Goal: Entertainment & Leisure: Consume media (video, audio)

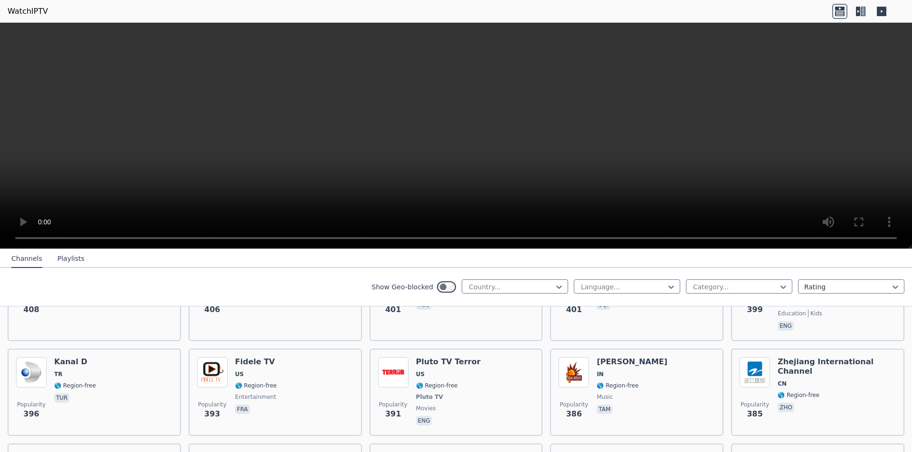
scroll to position [4535, 0]
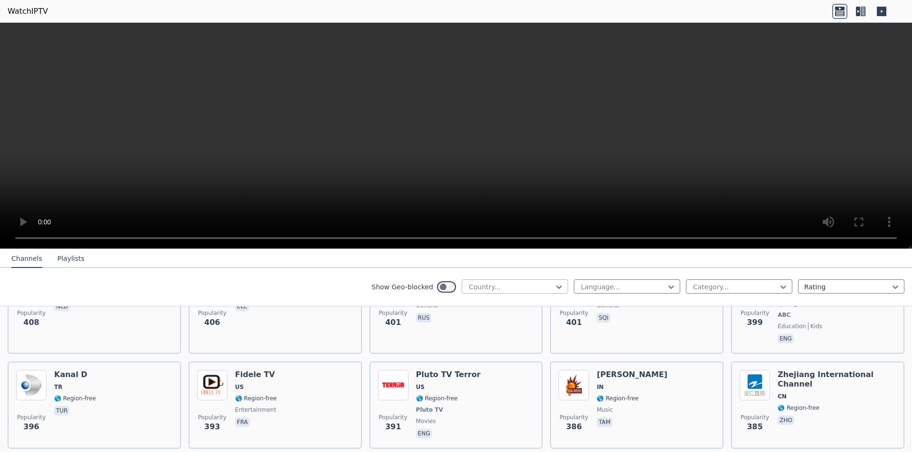
click at [517, 287] on div at bounding box center [511, 286] width 86 height 9
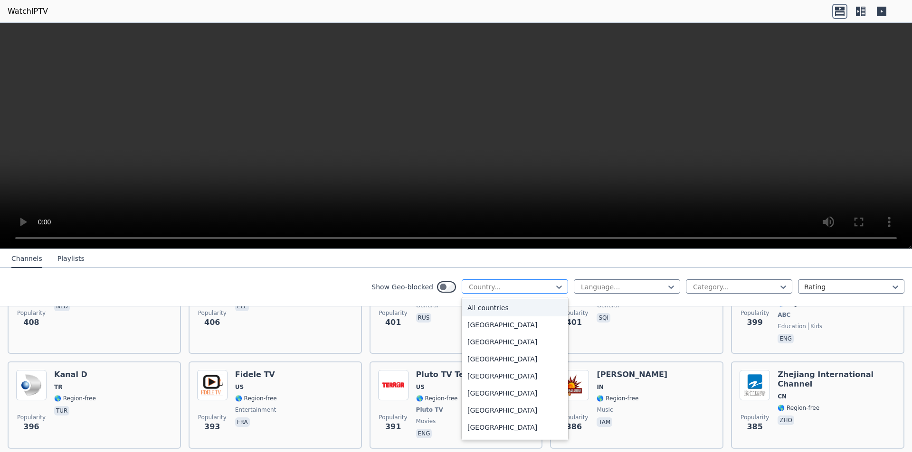
click at [517, 287] on div at bounding box center [511, 286] width 86 height 9
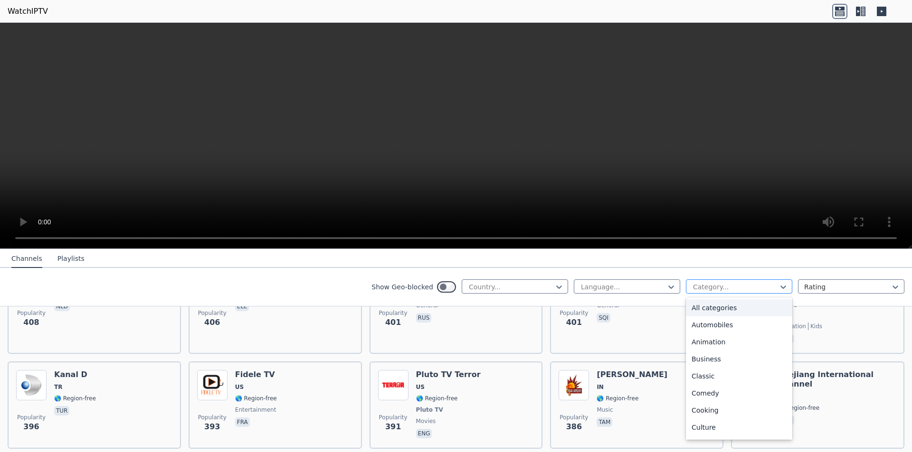
click at [692, 288] on div at bounding box center [735, 286] width 86 height 9
click at [814, 286] on div at bounding box center [847, 286] width 86 height 9
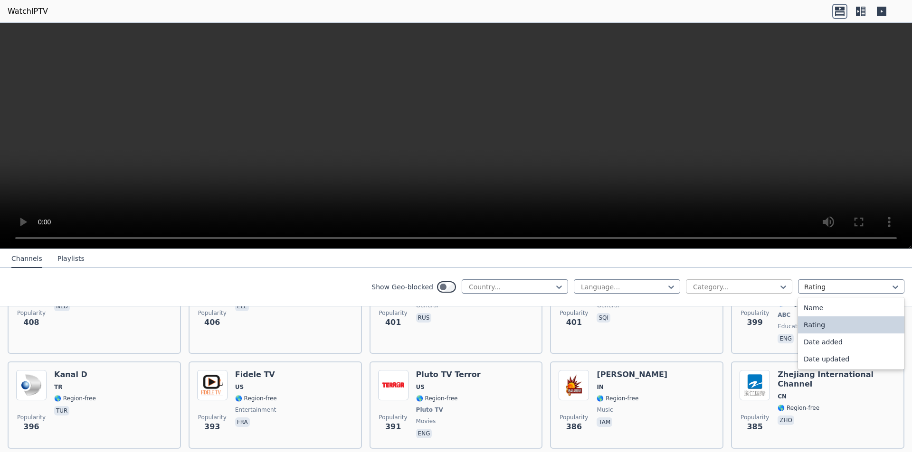
click at [745, 285] on div at bounding box center [735, 286] width 86 height 9
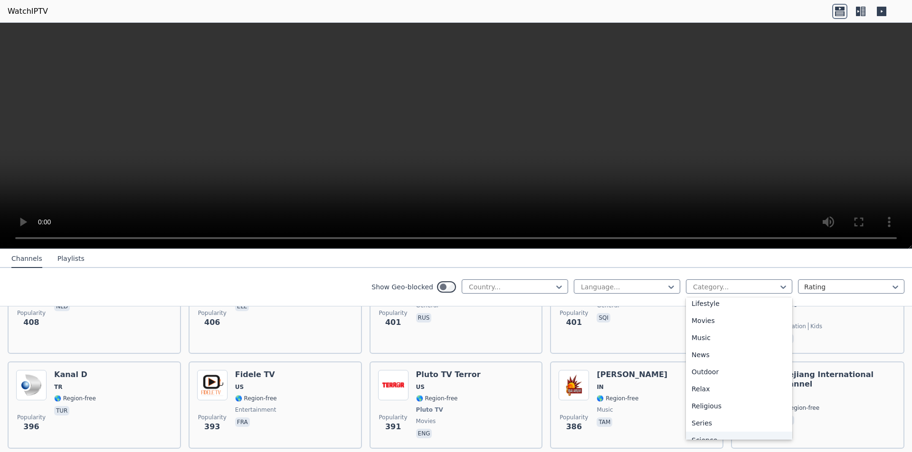
scroll to position [228, 0]
click at [709, 339] on div "Movies" at bounding box center [739, 336] width 106 height 17
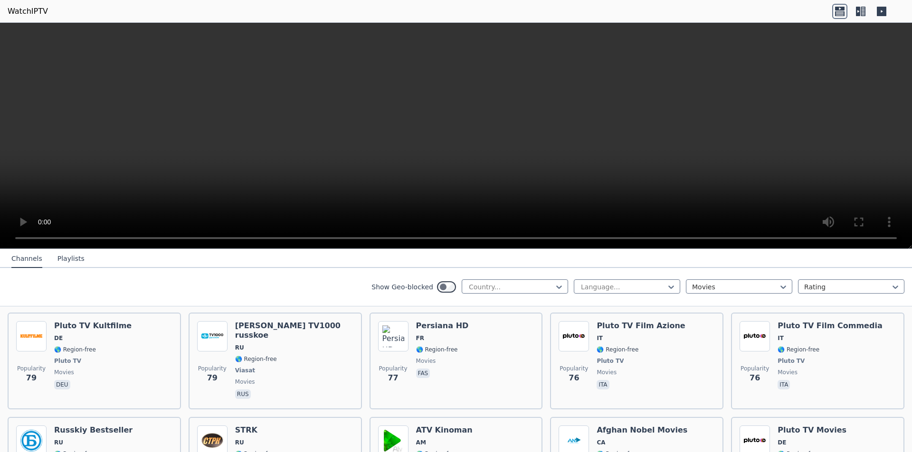
scroll to position [2930, 0]
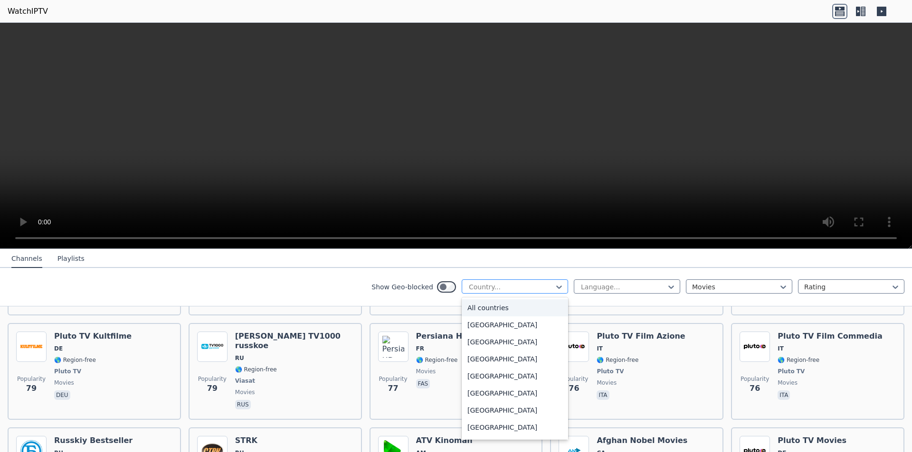
click at [472, 288] on div at bounding box center [511, 286] width 86 height 9
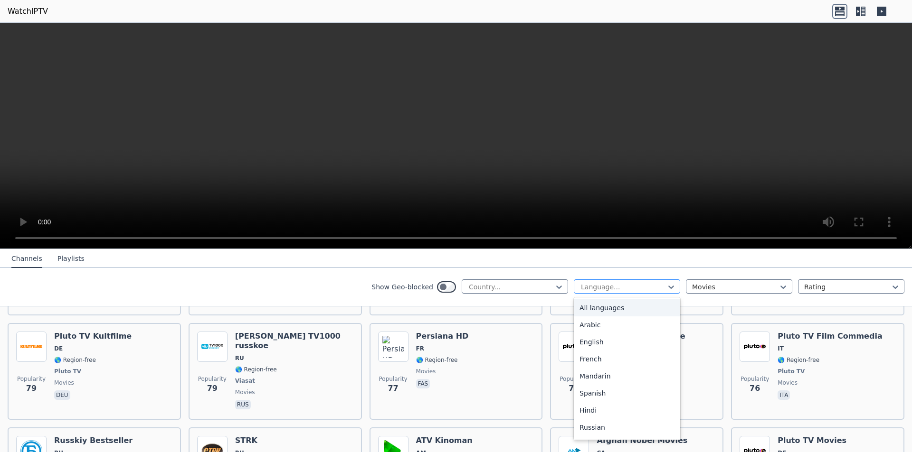
click at [636, 284] on div at bounding box center [623, 286] width 86 height 9
click at [602, 339] on div "English" at bounding box center [627, 342] width 106 height 17
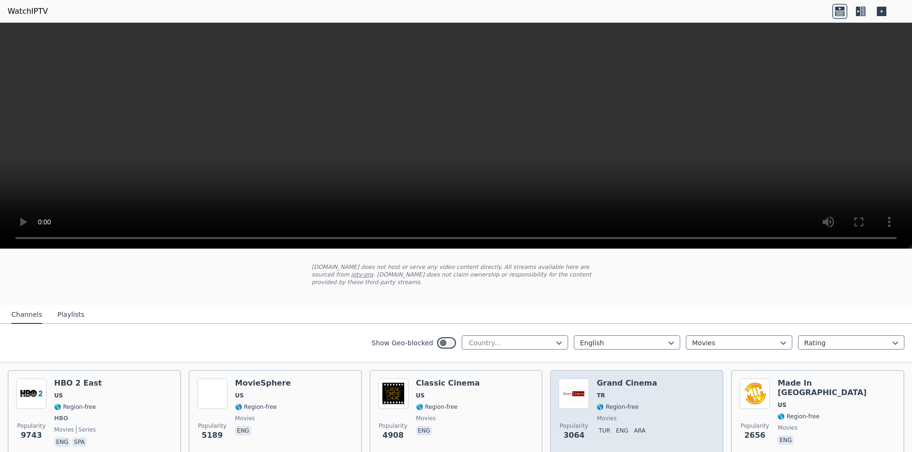
scroll to position [47, 0]
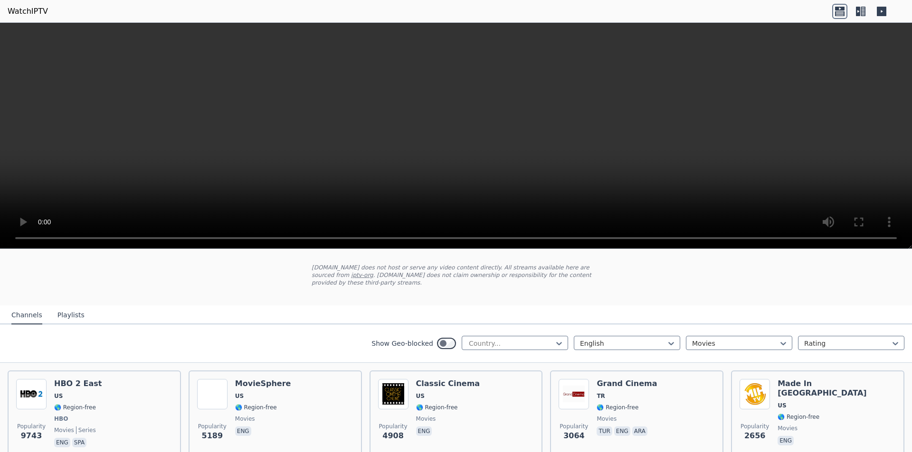
click at [736, 344] on div "Show Geo-blocked Country... English Movies Rating" at bounding box center [456, 344] width 912 height 38
click at [705, 339] on div at bounding box center [735, 343] width 86 height 9
click at [718, 359] on div "All categories" at bounding box center [739, 364] width 106 height 17
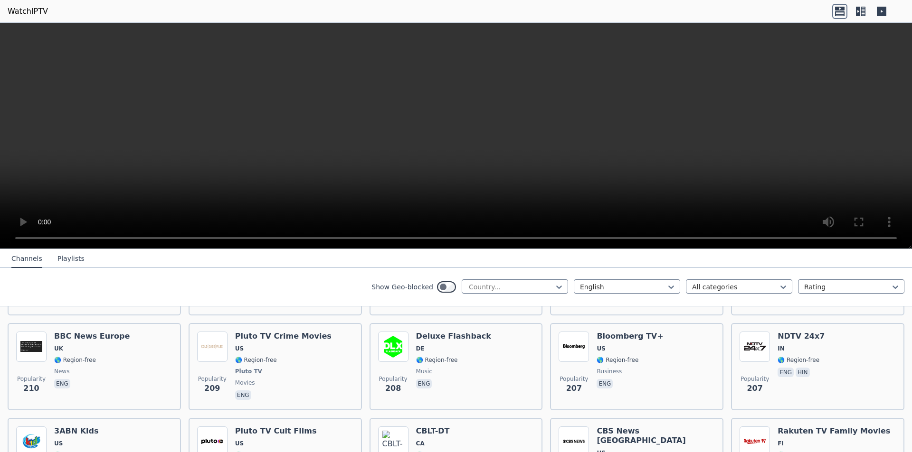
scroll to position [3934, 0]
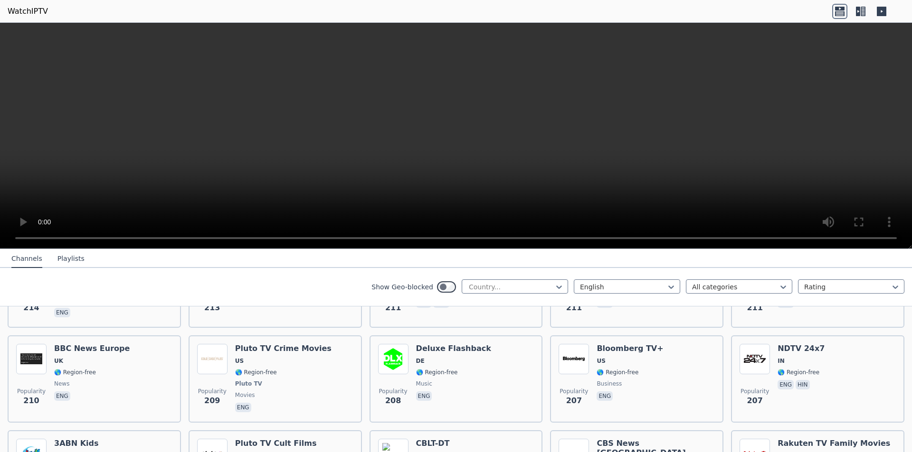
click at [862, 12] on icon at bounding box center [862, 11] width 5 height 9
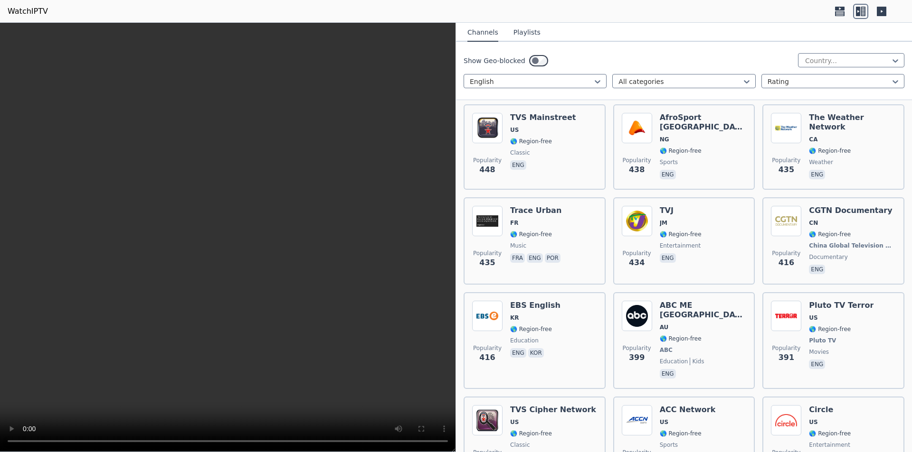
click at [887, 12] on icon at bounding box center [881, 11] width 15 height 15
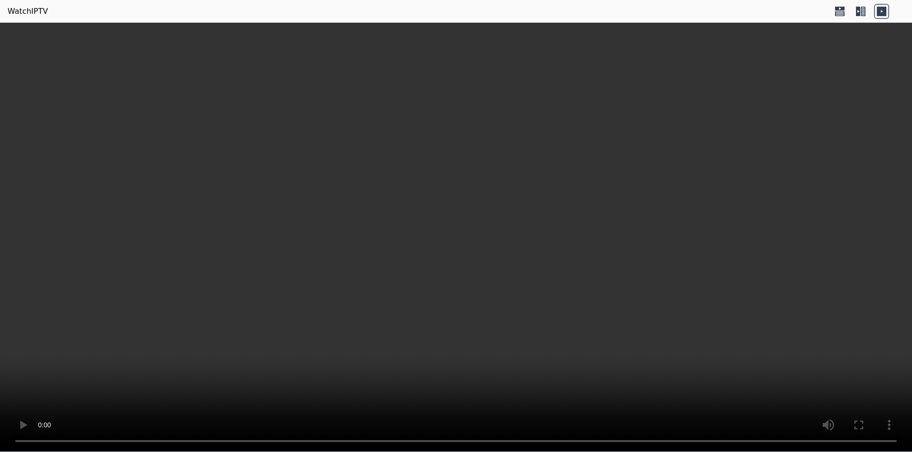
click at [870, 16] on div at bounding box center [860, 11] width 57 height 15
click at [861, 13] on icon at bounding box center [862, 11] width 5 height 9
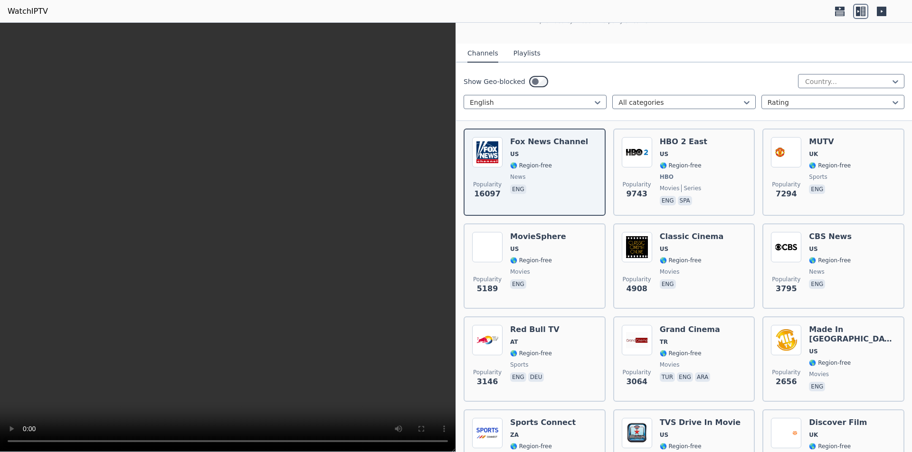
scroll to position [0, 0]
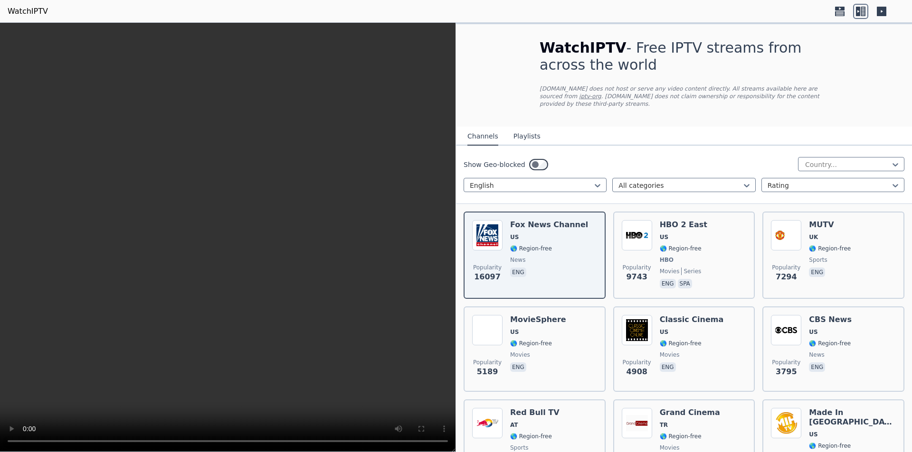
click at [523, 129] on button "Playlists" at bounding box center [526, 137] width 27 height 18
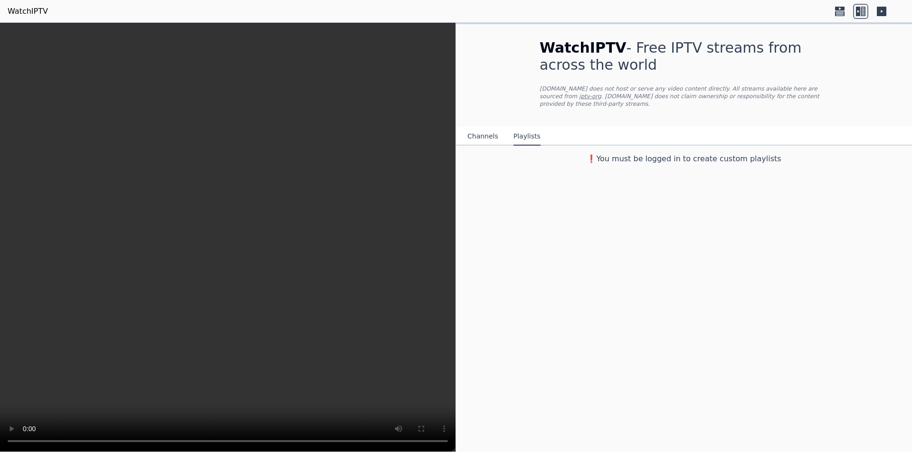
drag, startPoint x: 499, startPoint y: 132, endPoint x: 493, endPoint y: 134, distance: 6.5
click at [498, 132] on div "Channels Playlists" at bounding box center [504, 137] width 88 height 18
click at [492, 134] on button "Channels" at bounding box center [482, 137] width 31 height 18
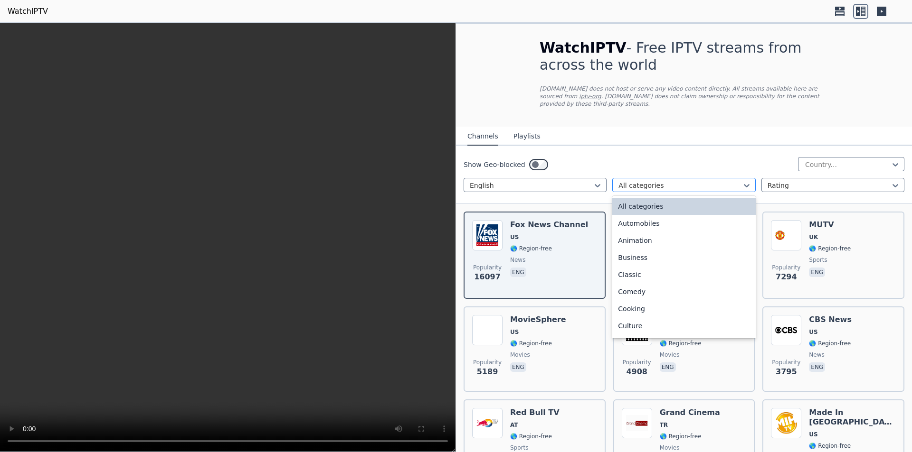
click at [634, 181] on div at bounding box center [679, 185] width 123 height 9
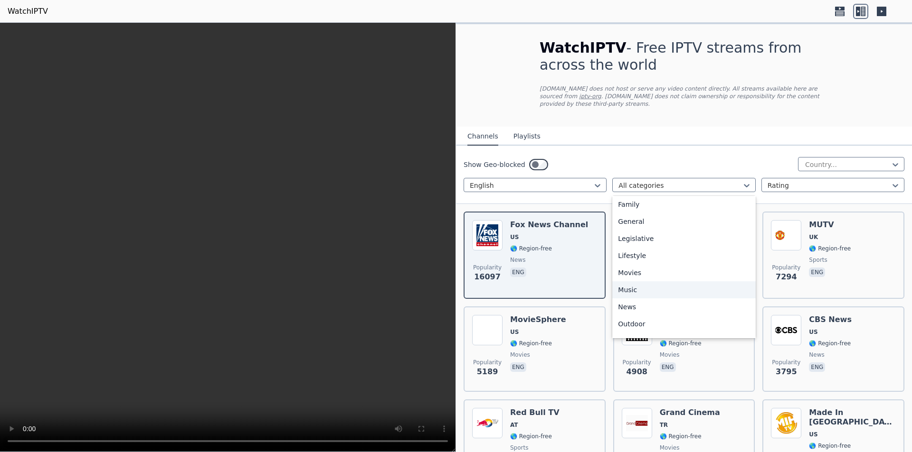
scroll to position [237, 0]
click at [631, 270] on div "Outdoor" at bounding box center [683, 276] width 143 height 17
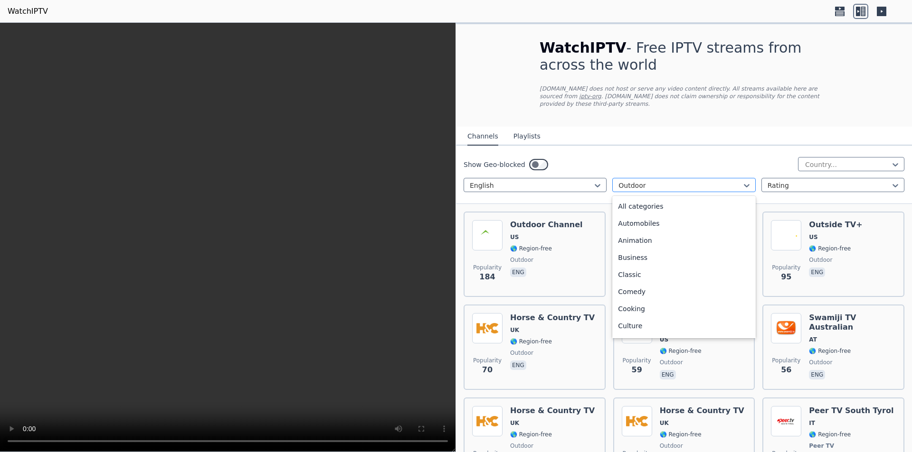
click at [659, 181] on div at bounding box center [679, 185] width 123 height 9
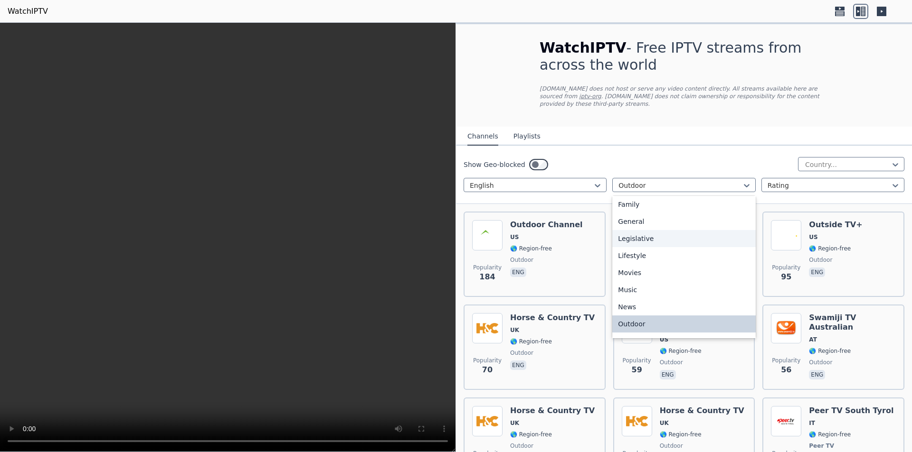
scroll to position [323, 0]
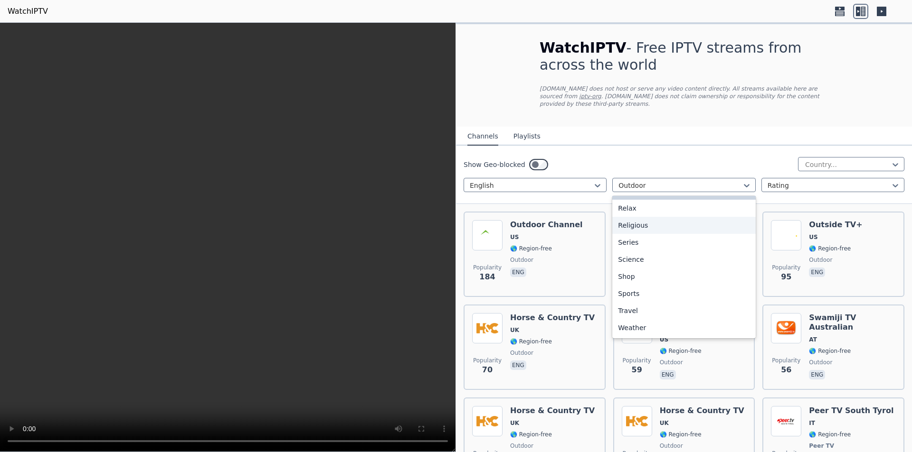
click at [632, 222] on div "Religious" at bounding box center [683, 225] width 143 height 17
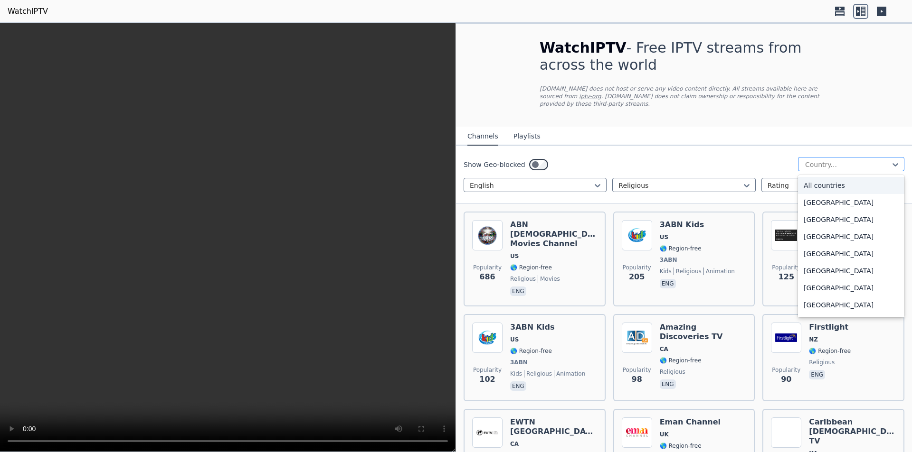
click at [809, 160] on div at bounding box center [847, 164] width 86 height 9
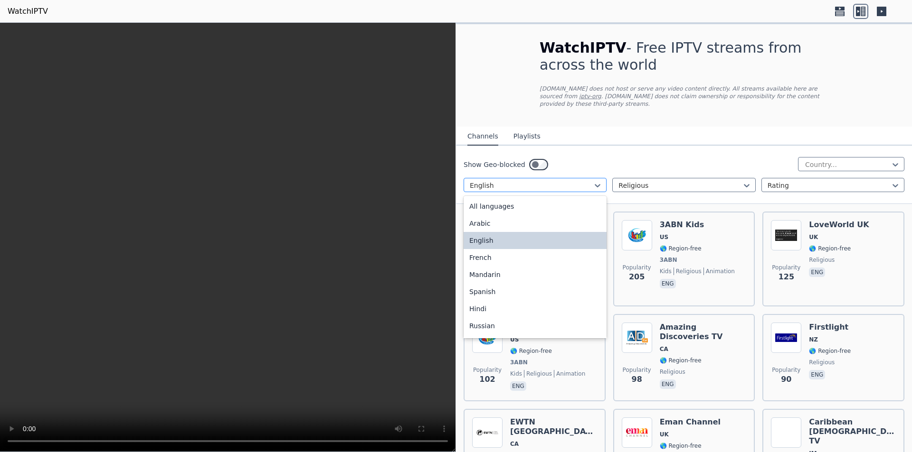
click at [582, 181] on div at bounding box center [531, 185] width 123 height 9
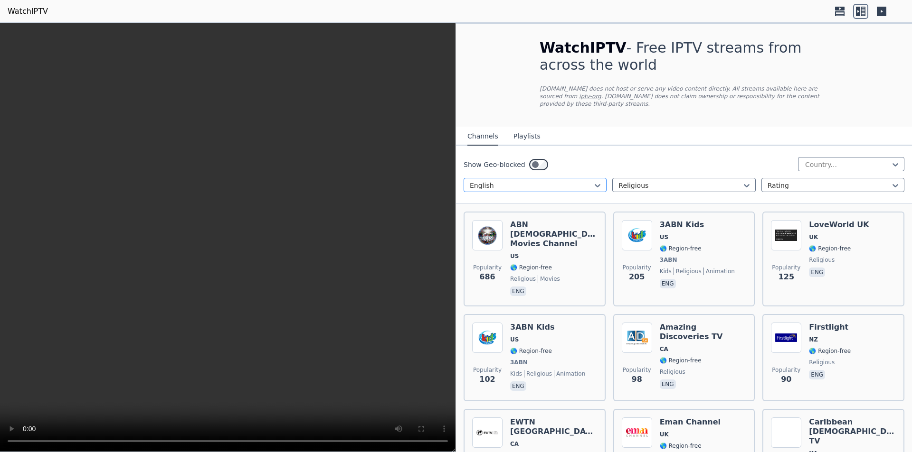
click at [582, 181] on div at bounding box center [531, 185] width 123 height 9
click at [830, 181] on div at bounding box center [828, 185] width 123 height 9
click at [645, 146] on div "Show Geo-blocked Country... English Religious Rating" at bounding box center [684, 175] width 456 height 58
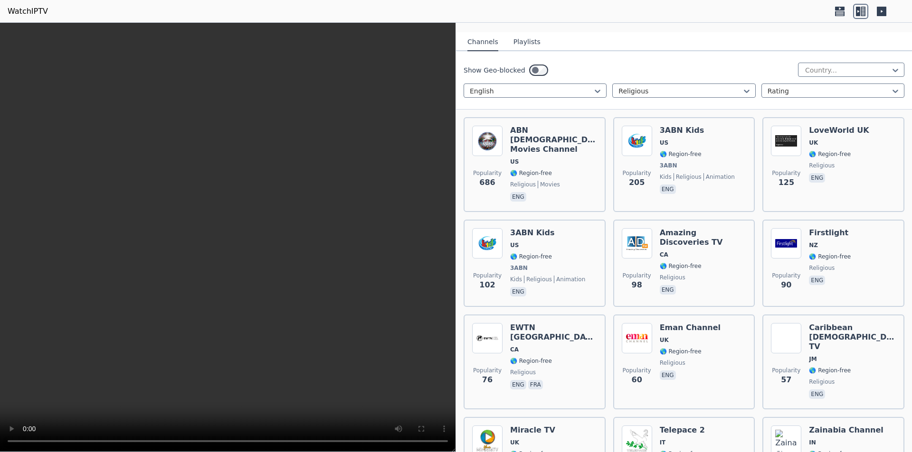
scroll to position [80, 0]
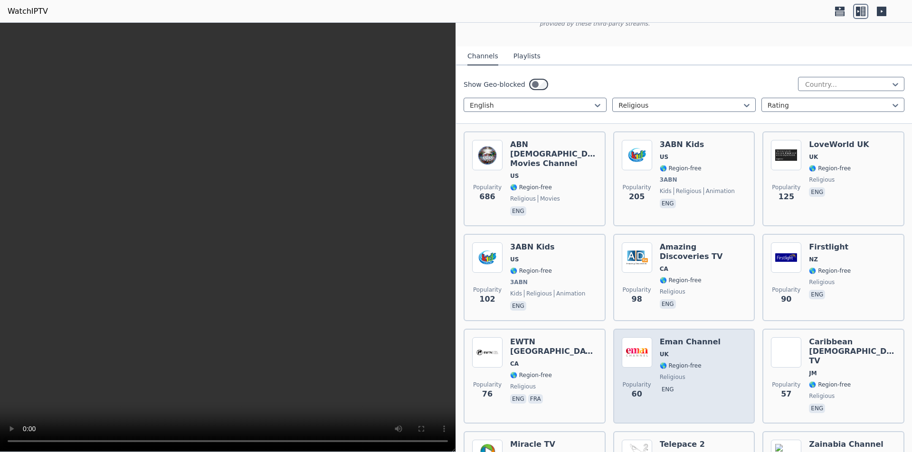
click at [686, 338] on div "Eman Channel [GEOGRAPHIC_DATA] 🌎 Region-free religious eng" at bounding box center [689, 377] width 61 height 78
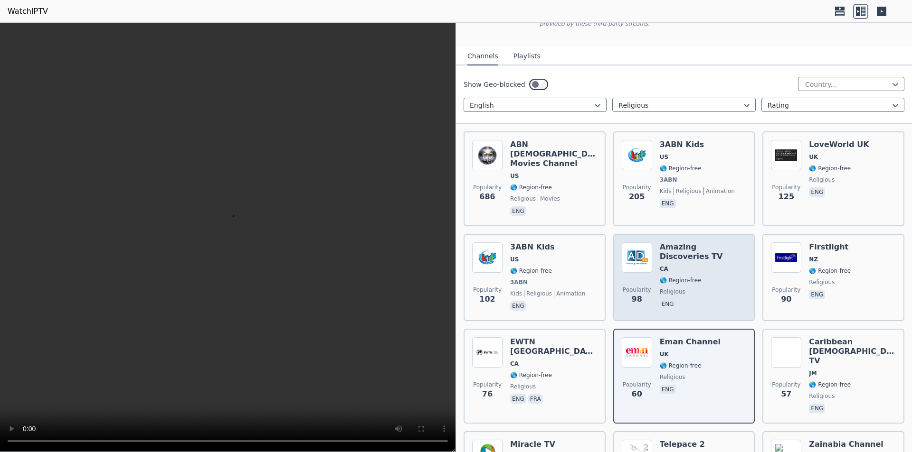
click at [689, 243] on div "Amazing Discoveries TV CA 🌎 Region-free religious eng" at bounding box center [702, 278] width 87 height 70
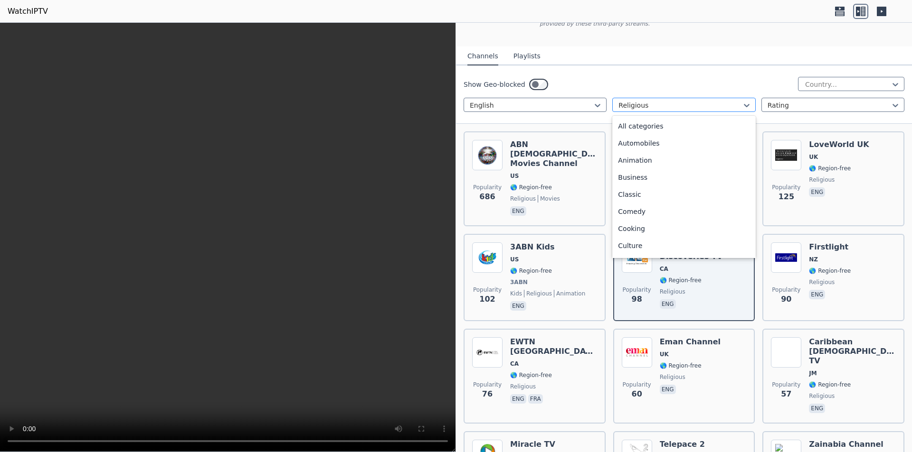
click at [649, 101] on div at bounding box center [679, 105] width 123 height 9
click at [654, 151] on div "Movies" at bounding box center [683, 158] width 143 height 17
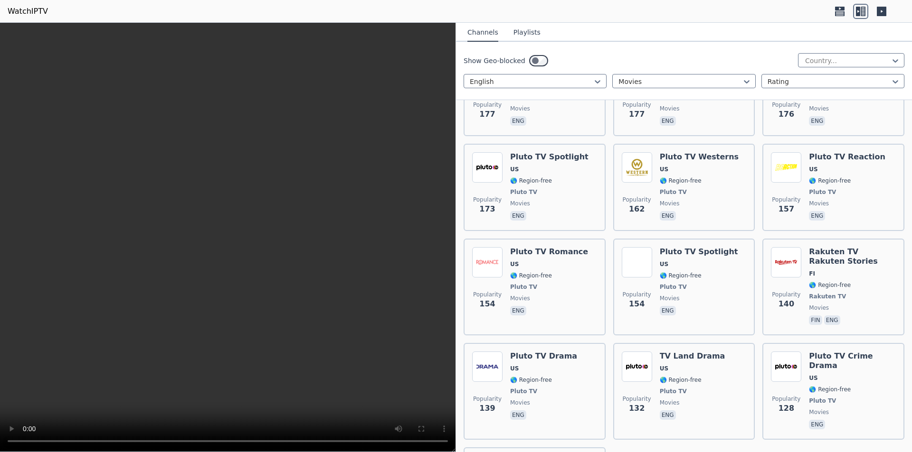
scroll to position [1529, 0]
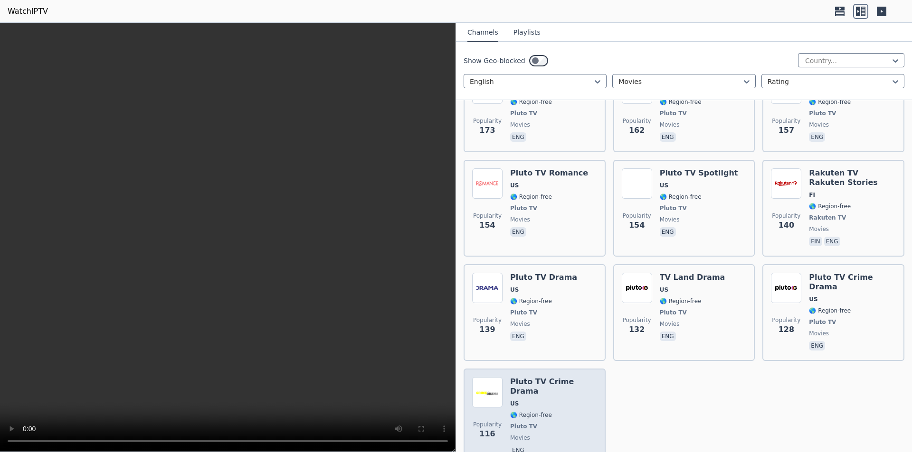
click at [533, 377] on h6 "Pluto TV Crime Drama" at bounding box center [553, 386] width 87 height 19
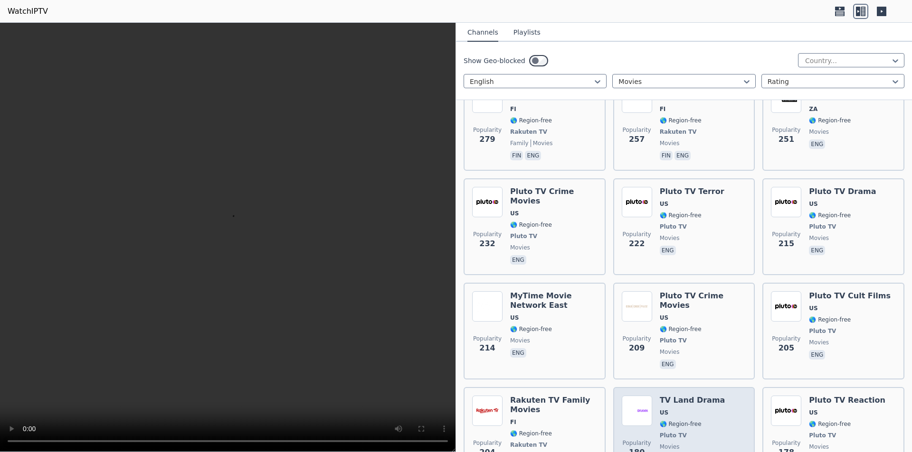
scroll to position [1007, 0]
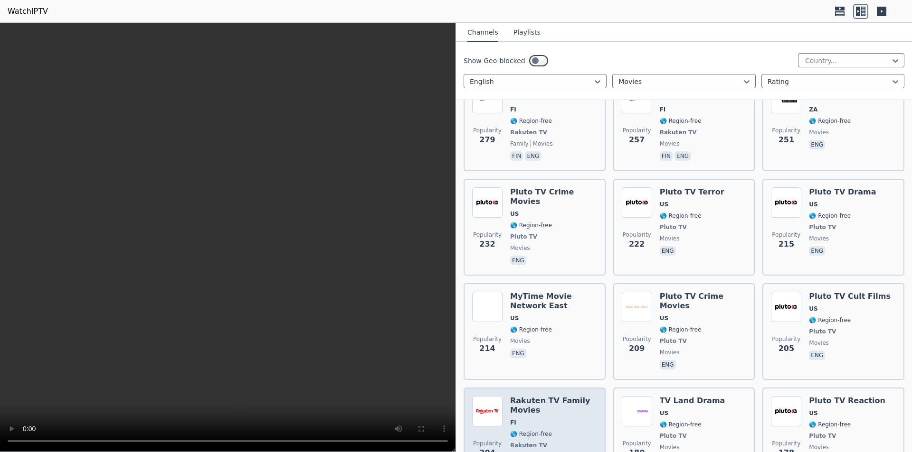
click at [524, 396] on h6 "Rakuten TV Family Movies" at bounding box center [553, 405] width 87 height 19
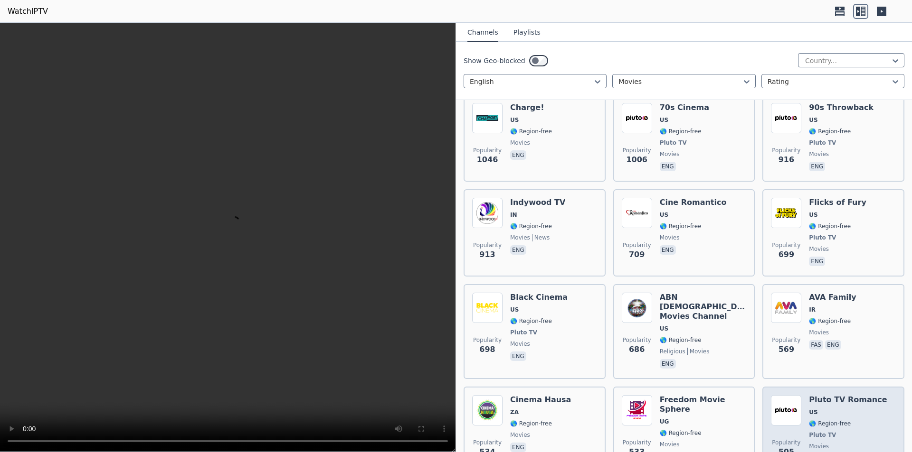
scroll to position [485, 0]
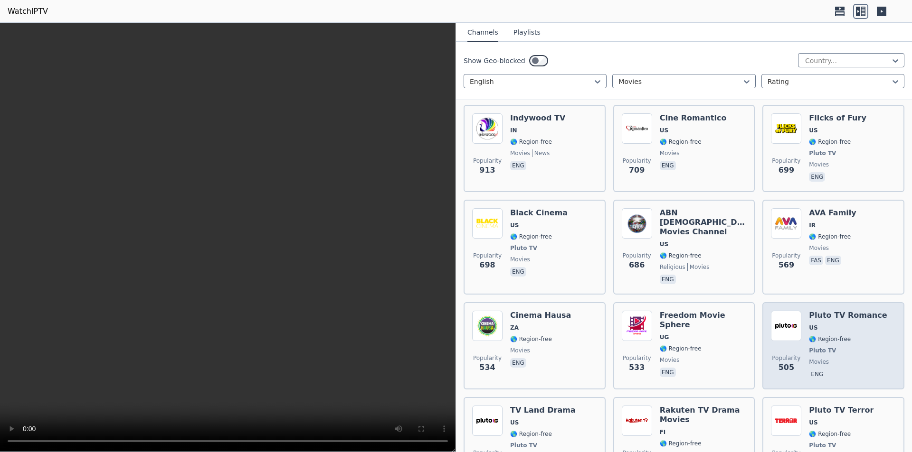
click at [828, 311] on div "Pluto TV Romance US 🌎 Region-free Pluto TV movies eng" at bounding box center [848, 346] width 78 height 70
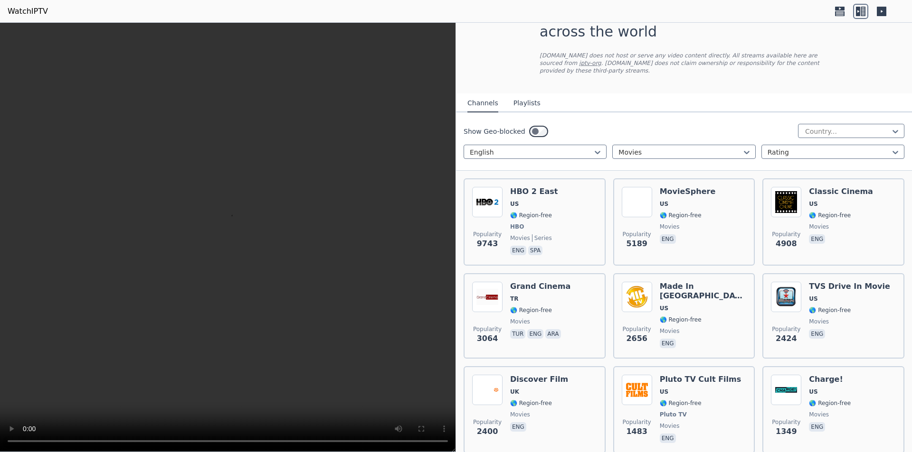
scroll to position [0, 0]
